Goal: Information Seeking & Learning: Learn about a topic

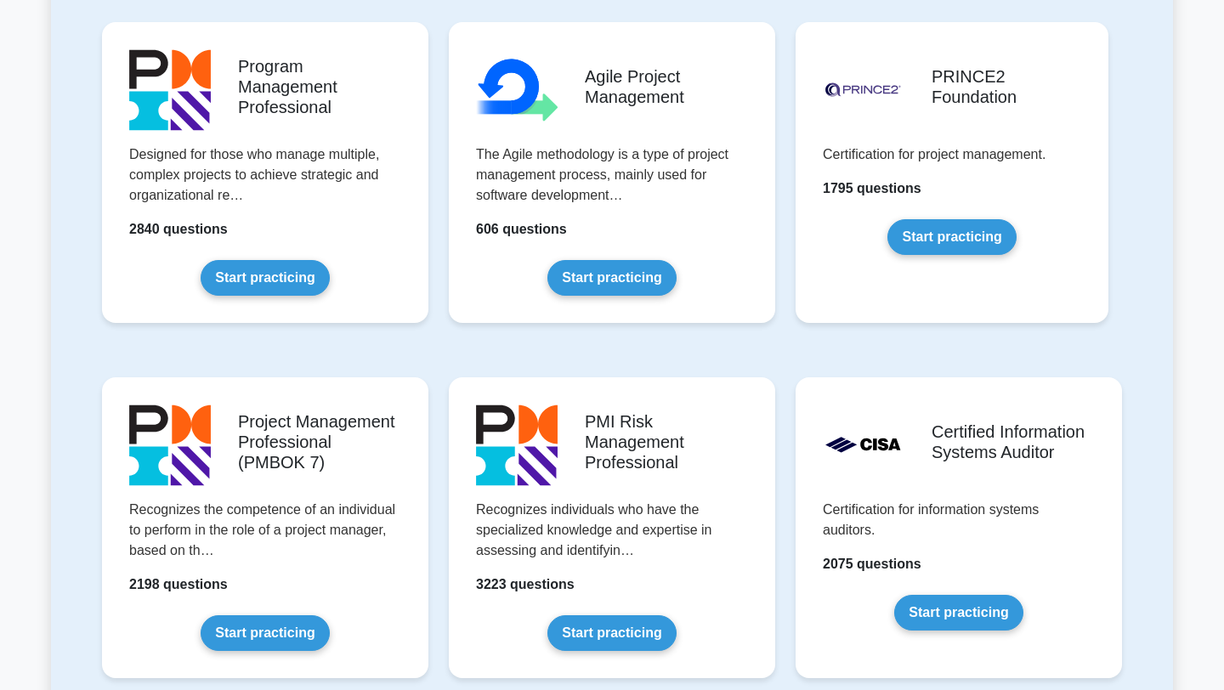
scroll to position [1093, 0]
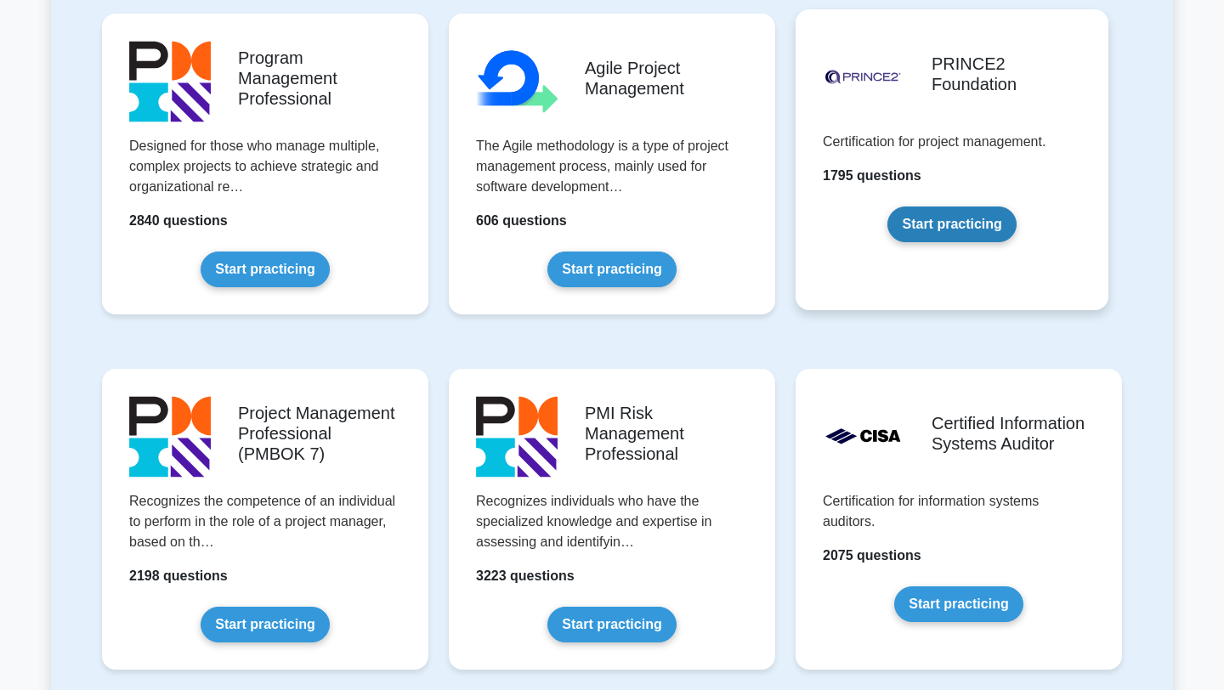
click at [980, 227] on link "Start practicing" at bounding box center [952, 225] width 128 height 36
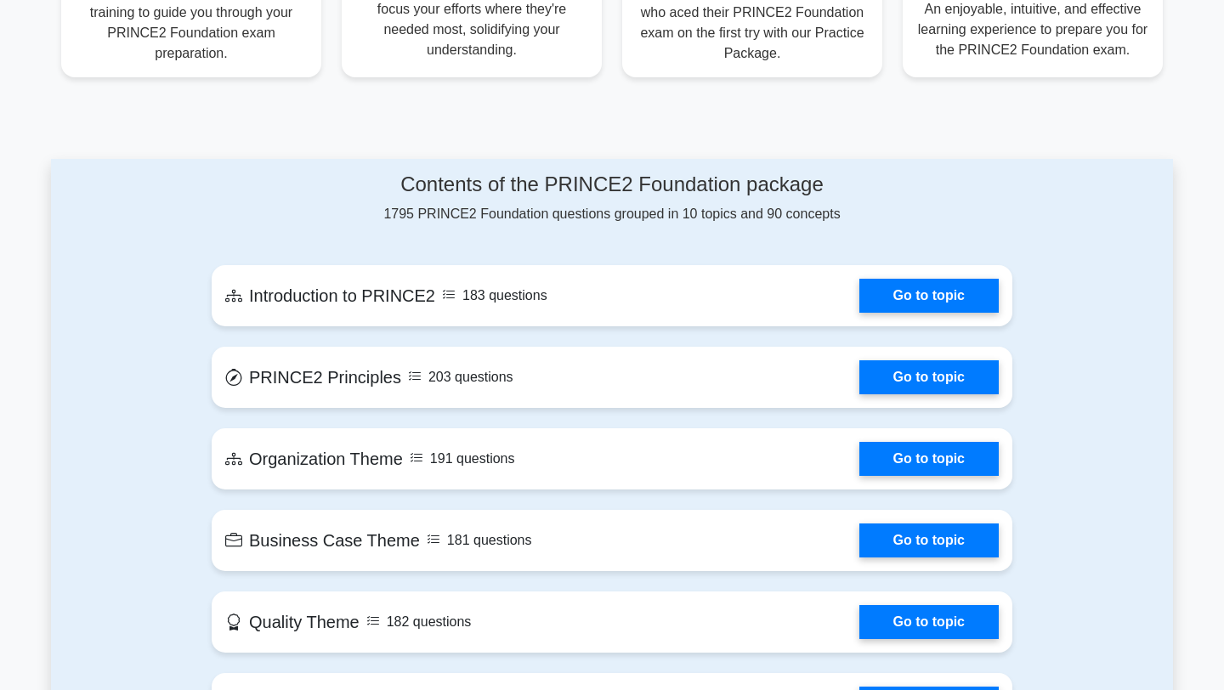
scroll to position [694, 0]
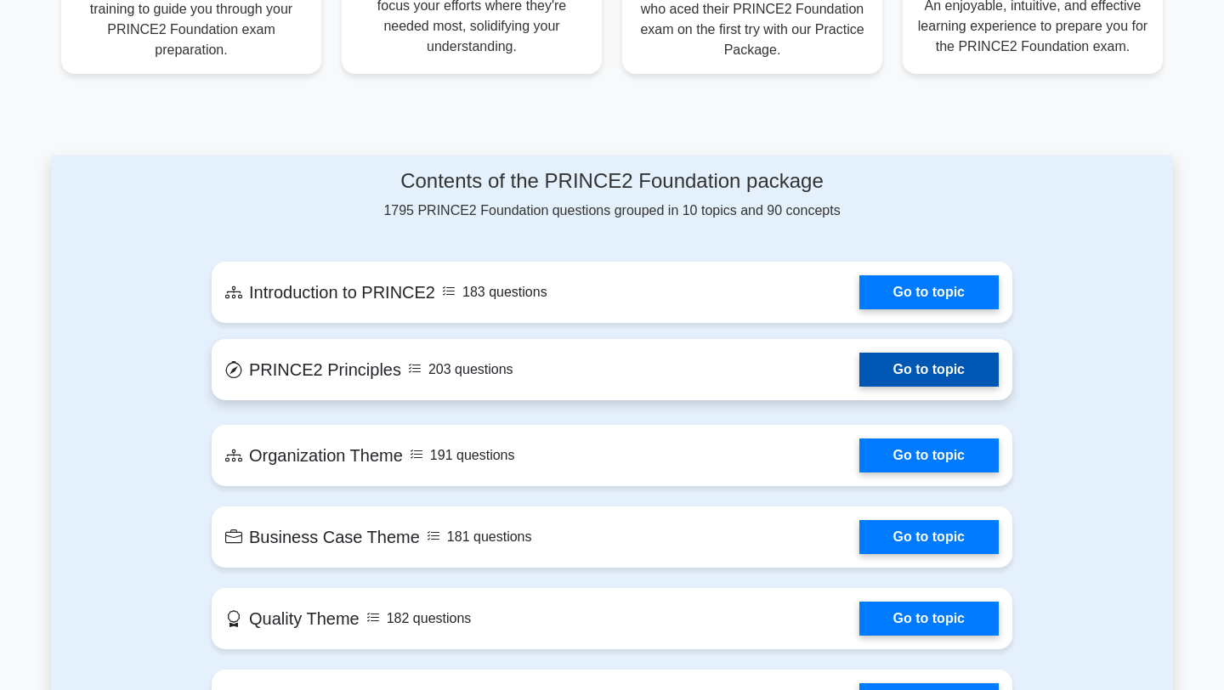
click at [958, 353] on link "Go to topic" at bounding box center [929, 370] width 139 height 34
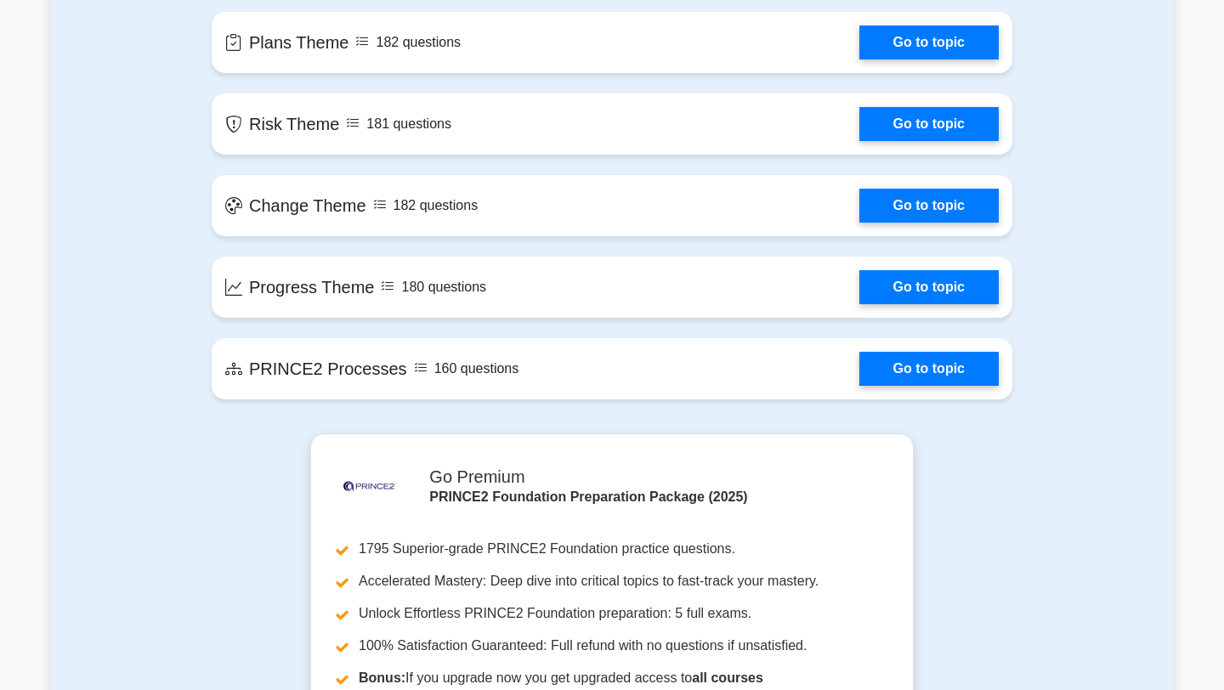
scroll to position [1353, 0]
